Goal: Information Seeking & Learning: Learn about a topic

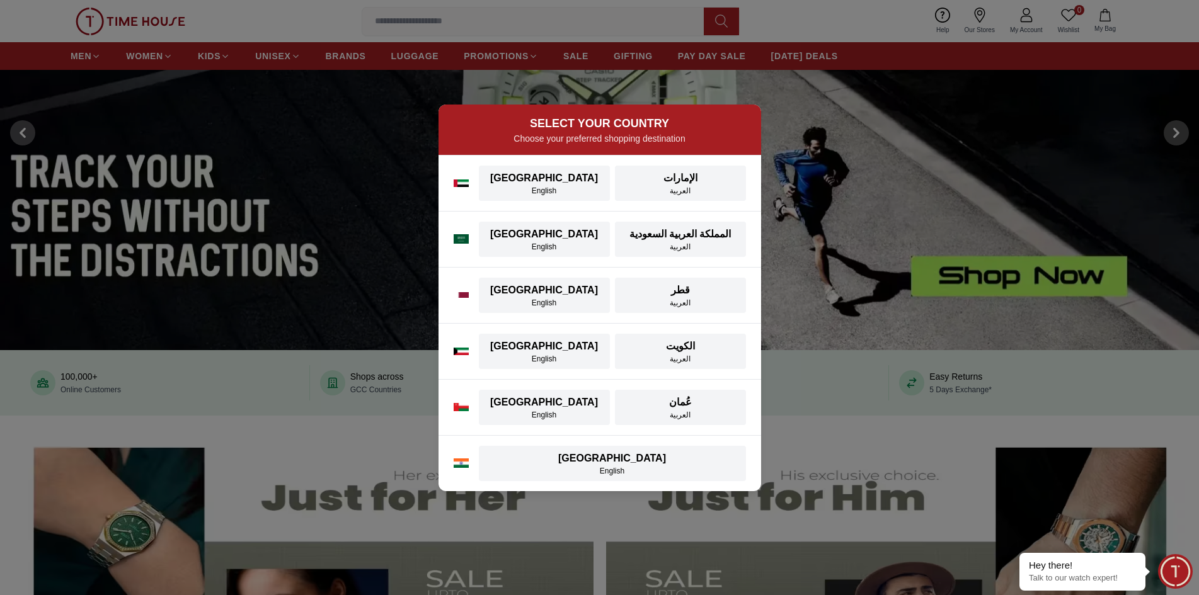
scroll to position [189, 0]
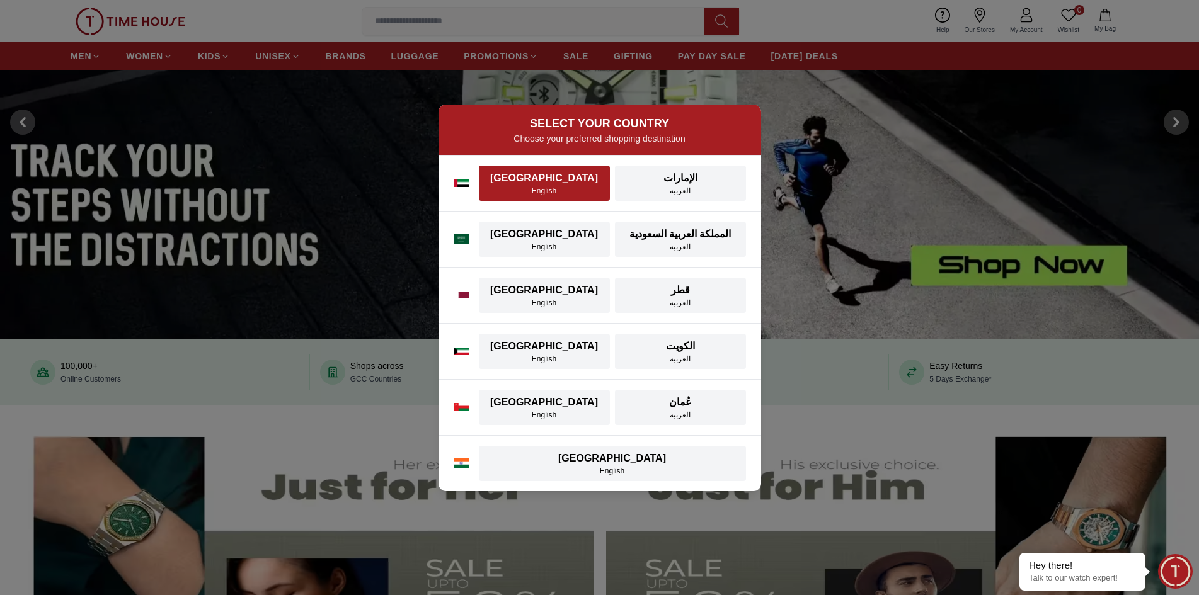
click at [554, 181] on div "[GEOGRAPHIC_DATA]" at bounding box center [544, 178] width 116 height 15
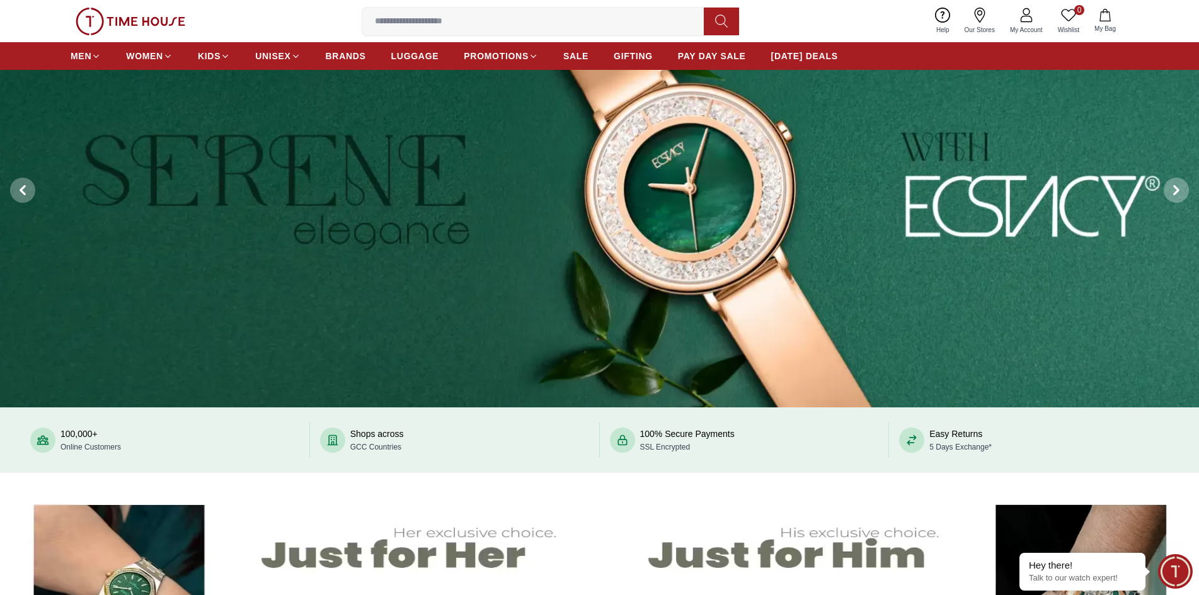
scroll to position [0, 0]
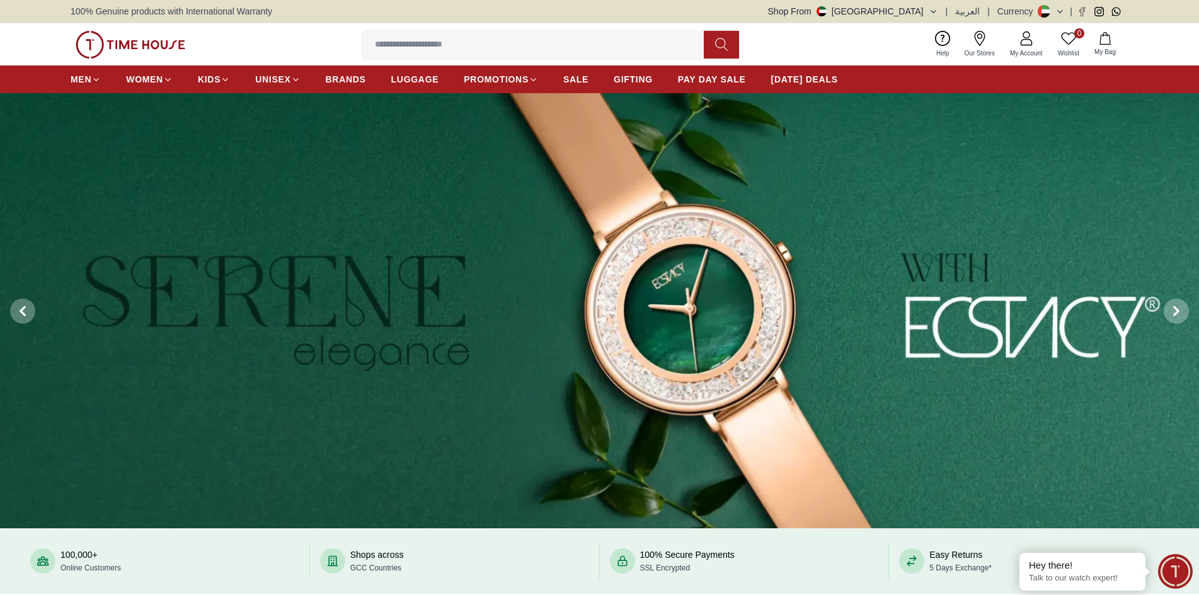
click at [427, 37] on input at bounding box center [538, 44] width 352 height 25
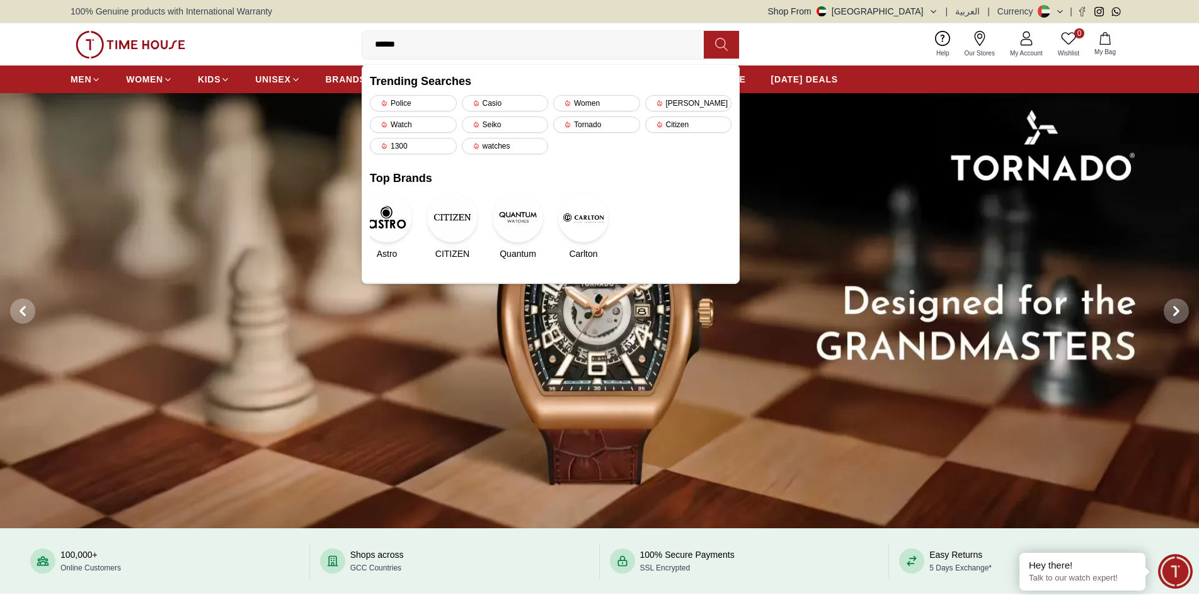
type input "*******"
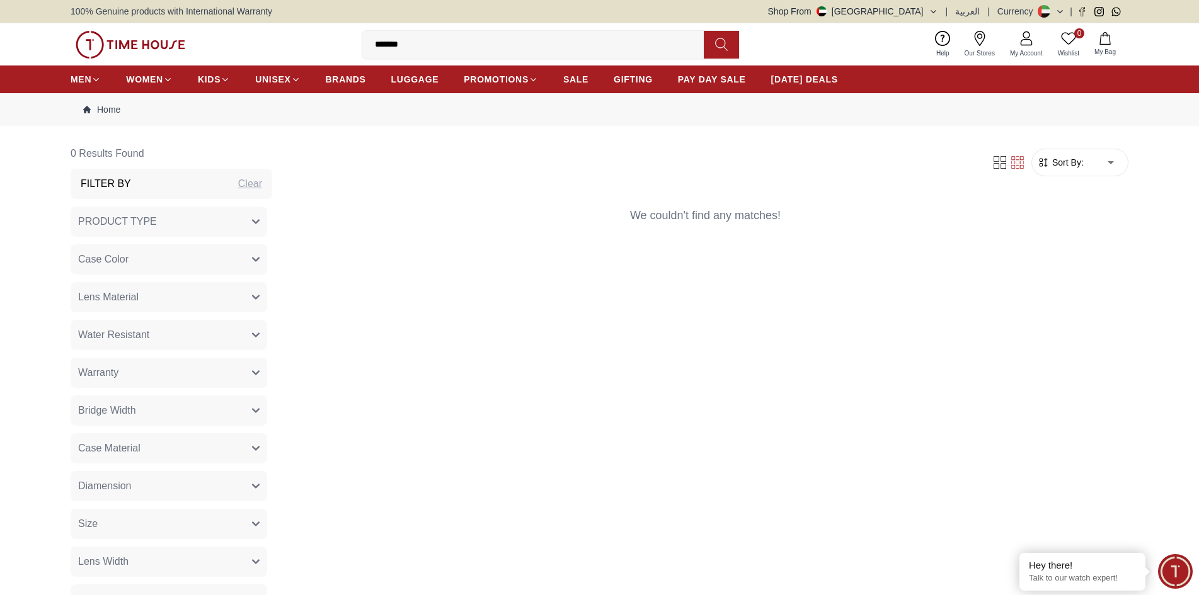
click at [721, 40] on icon at bounding box center [721, 44] width 13 height 14
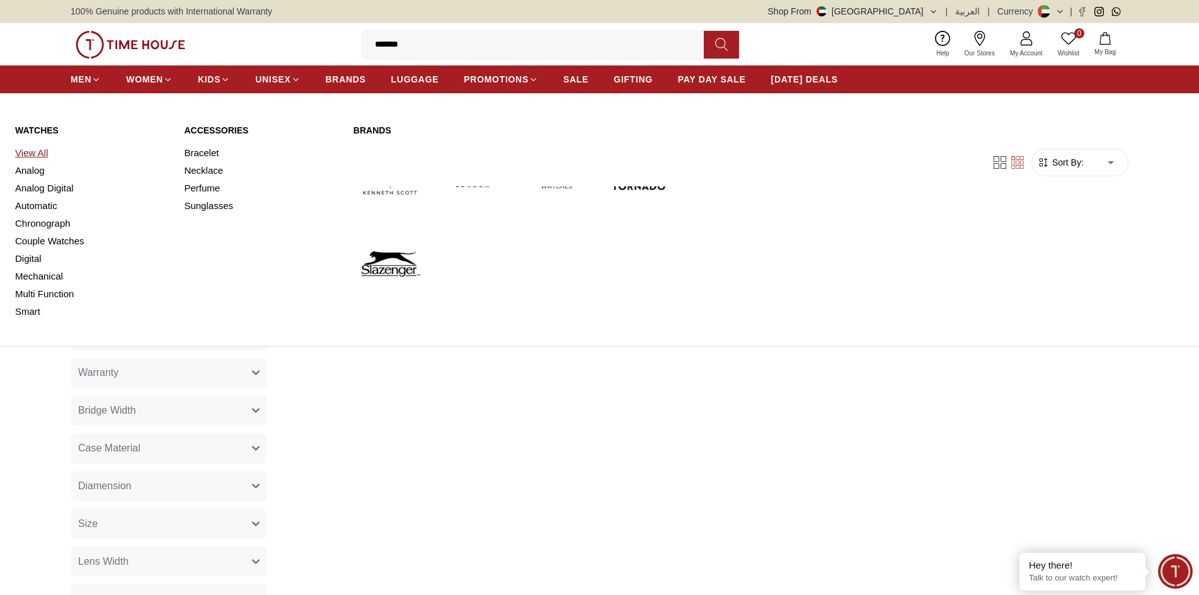
click at [40, 154] on link "View All" at bounding box center [92, 153] width 154 height 18
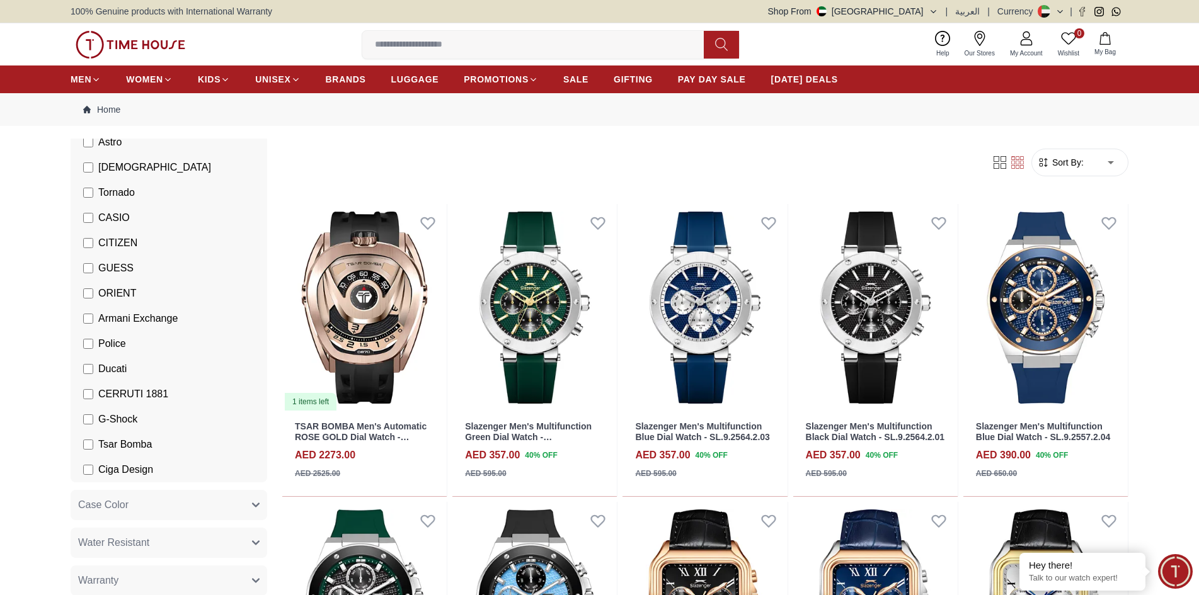
scroll to position [189, 0]
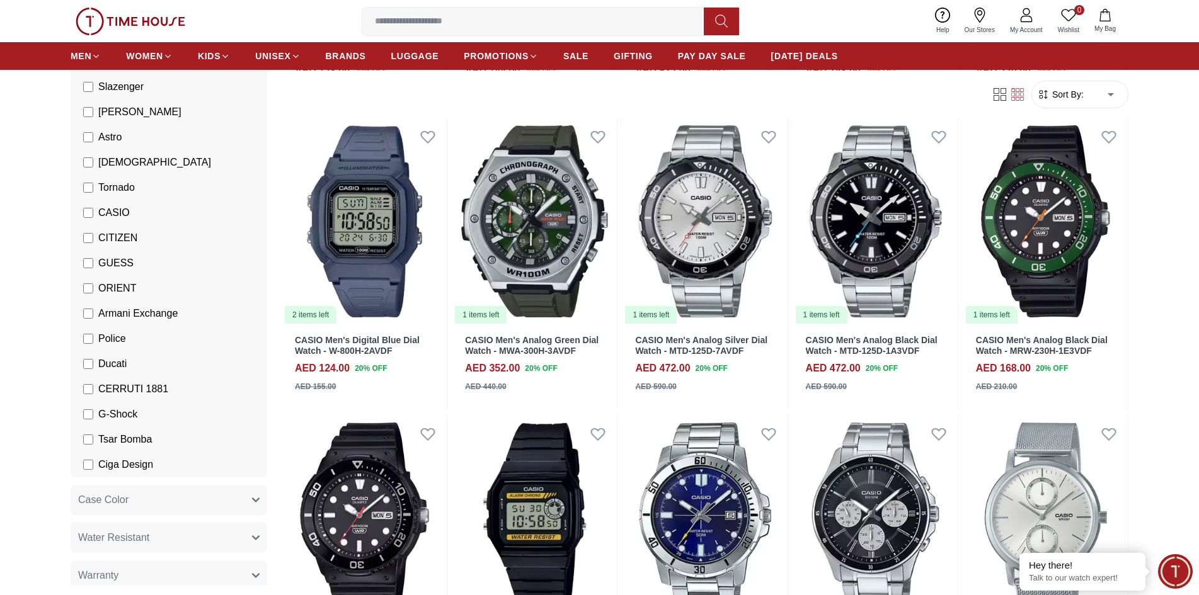
scroll to position [693, 0]
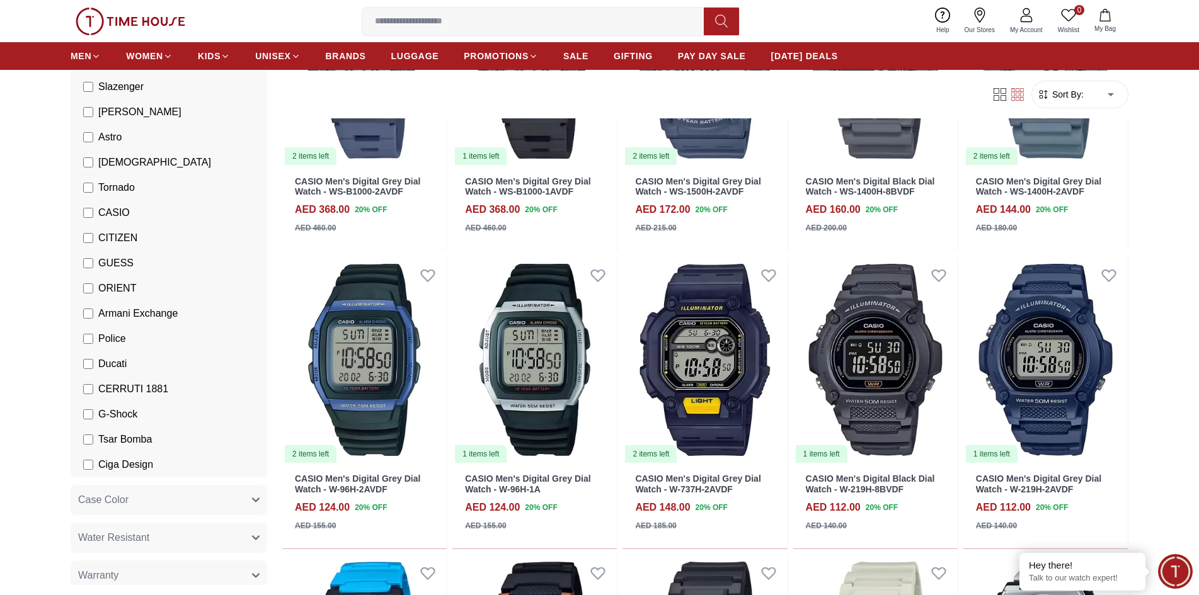
scroll to position [2331, 0]
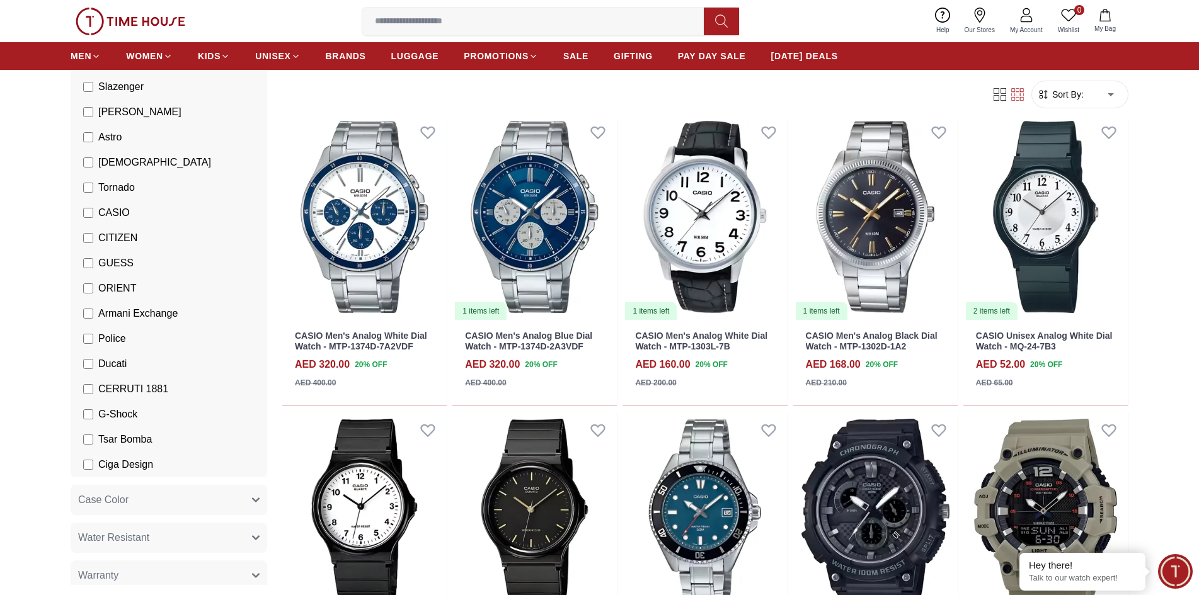
scroll to position [5355, 0]
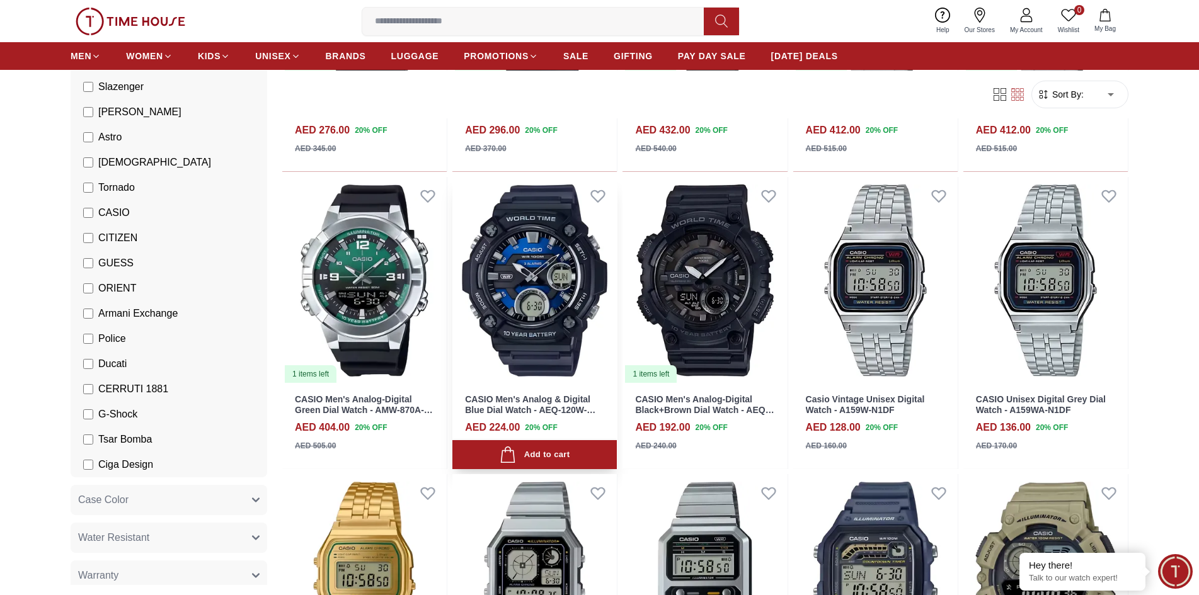
scroll to position [5986, 0]
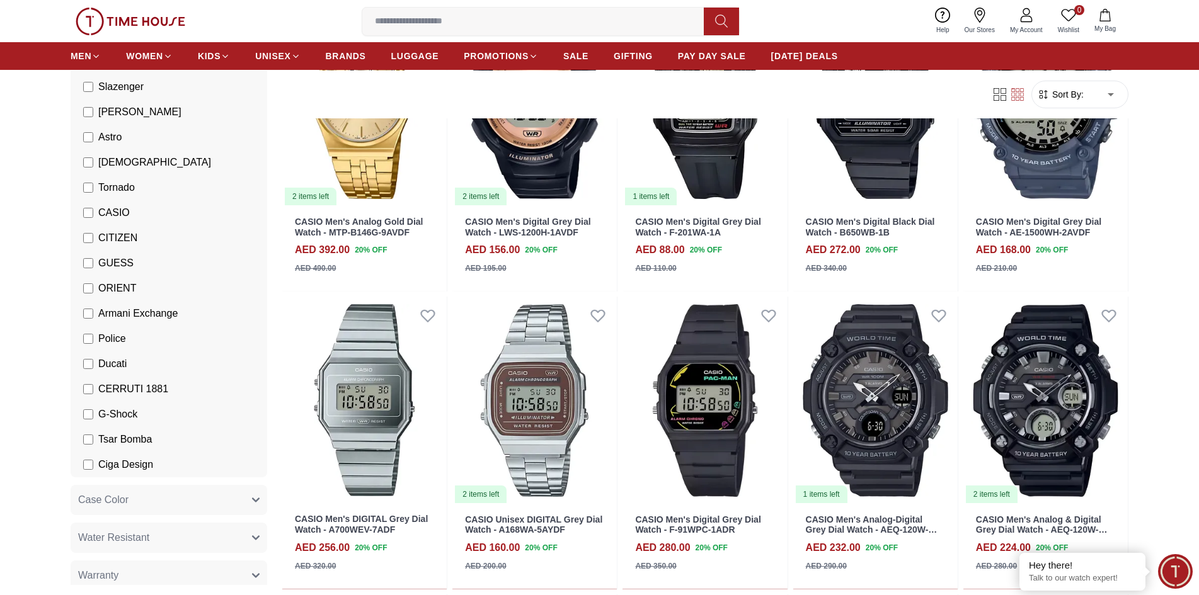
scroll to position [7687, 0]
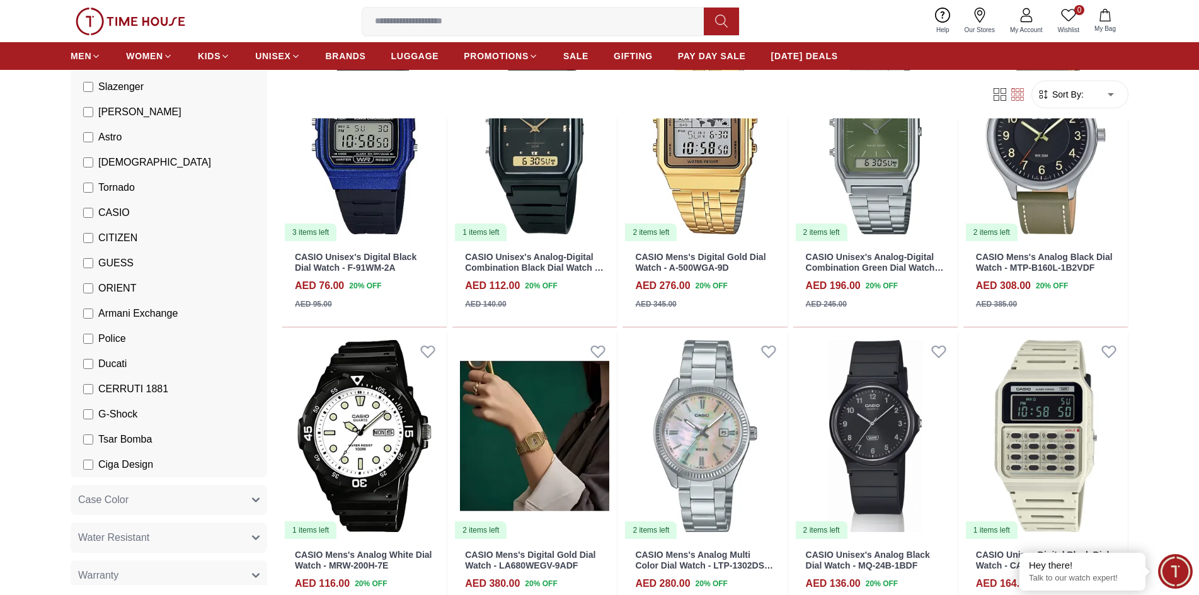
scroll to position [9136, 0]
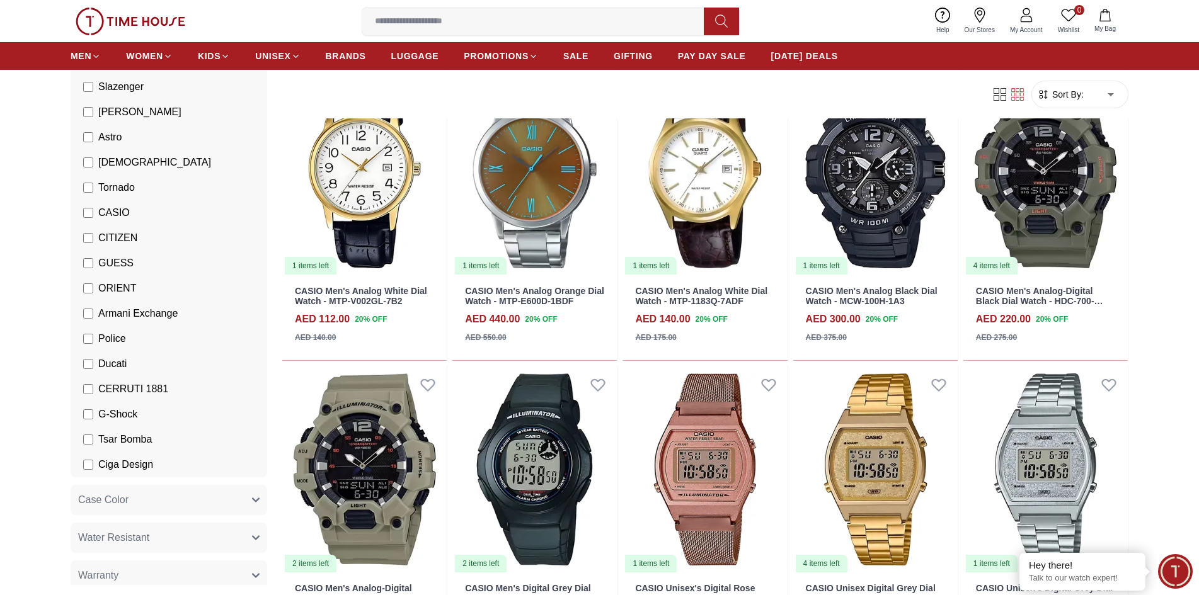
scroll to position [10593, 0]
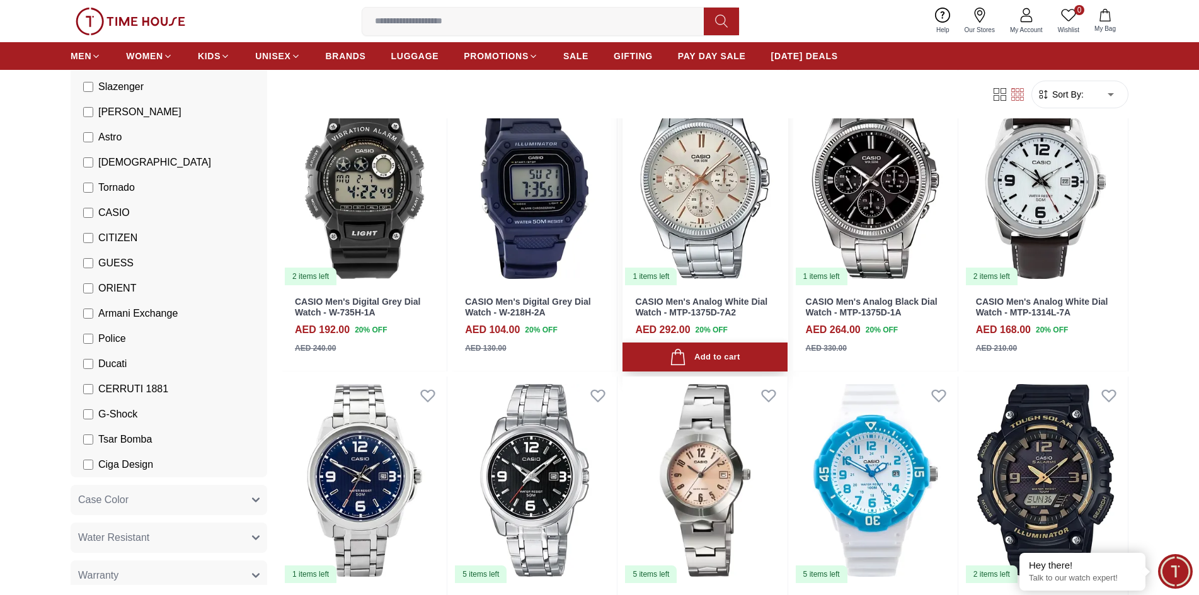
scroll to position [13050, 0]
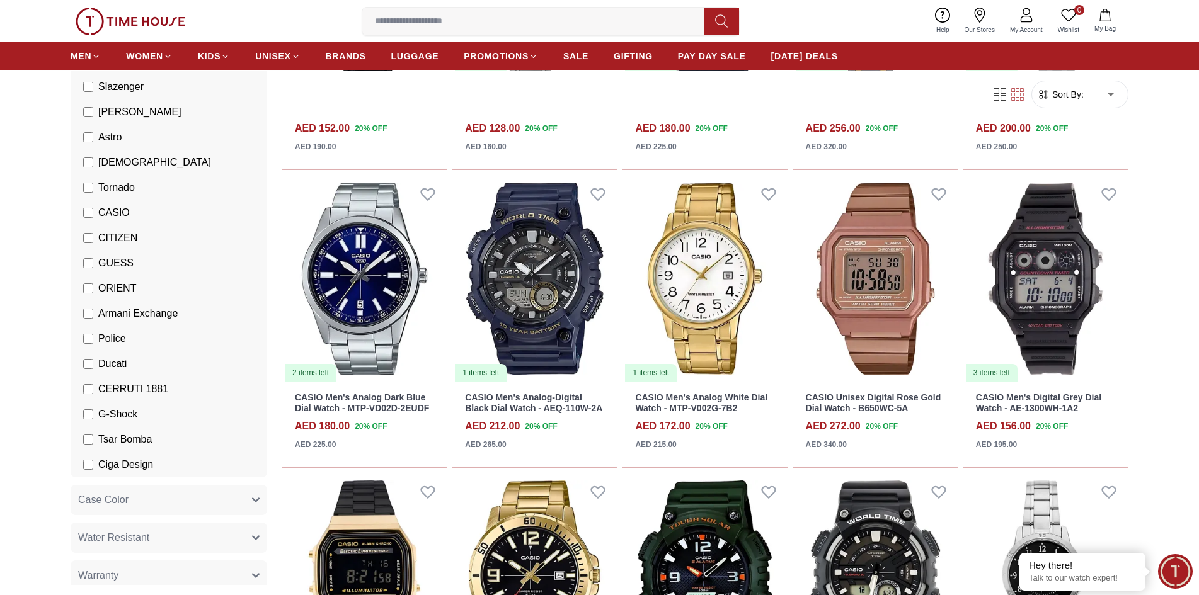
scroll to position [11315, 0]
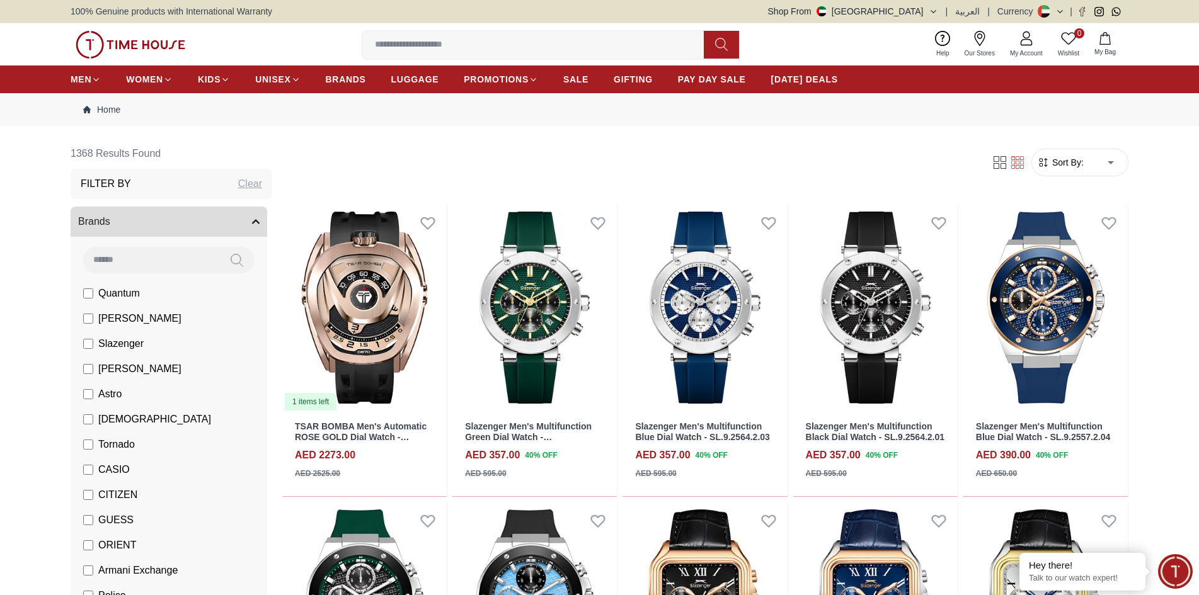
click at [250, 225] on button "Brands" at bounding box center [169, 222] width 197 height 30
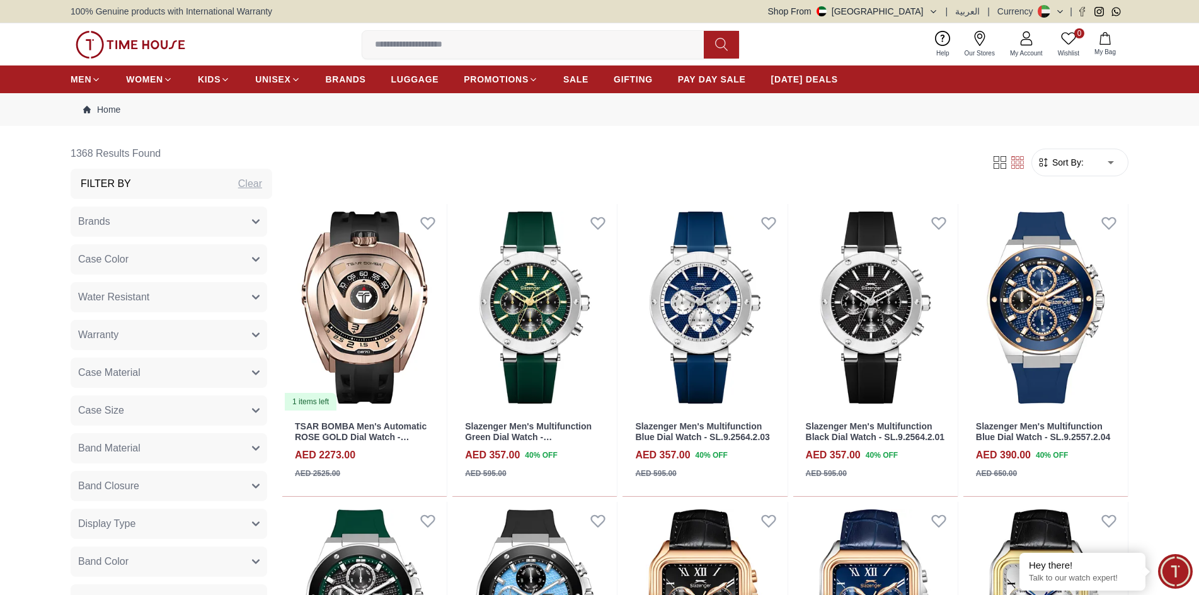
click at [933, 6] on button "Shop From [GEOGRAPHIC_DATA]" at bounding box center [853, 11] width 170 height 13
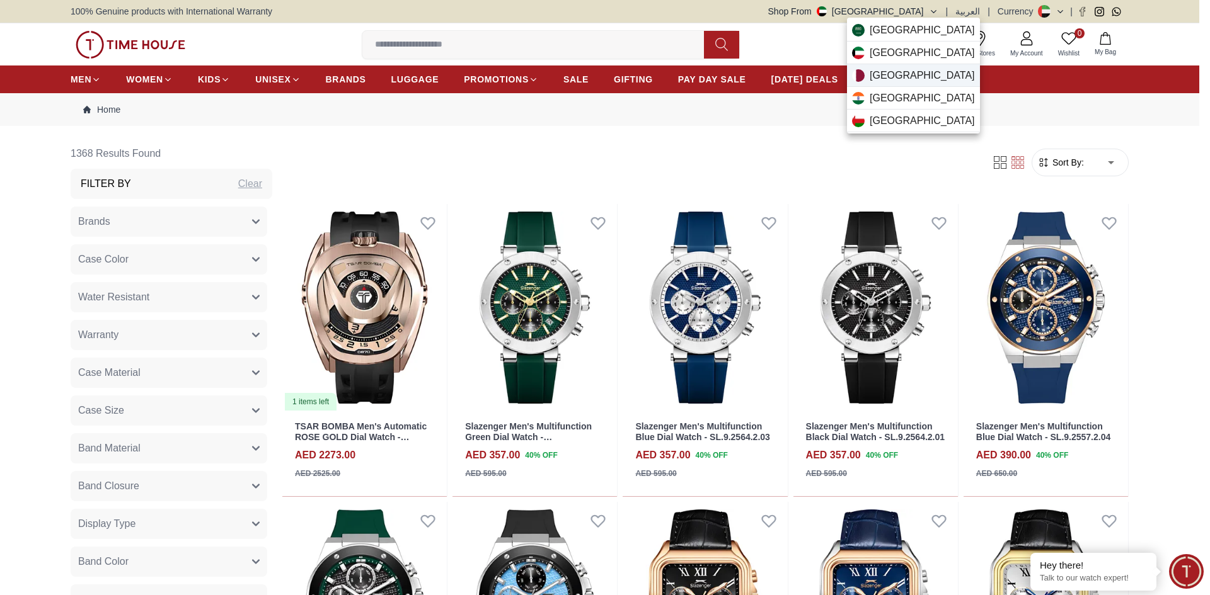
click at [901, 71] on div "[GEOGRAPHIC_DATA]" at bounding box center [913, 75] width 133 height 23
